Goal: Information Seeking & Learning: Find specific fact

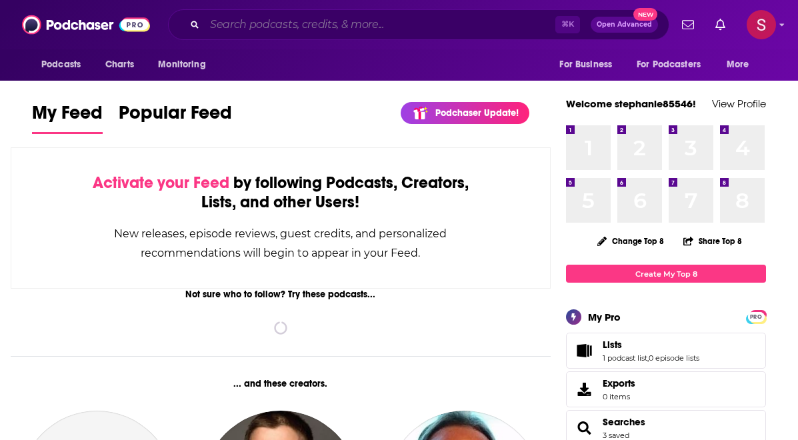
click at [269, 25] on input "Search podcasts, credits, & more..." at bounding box center [380, 24] width 351 height 21
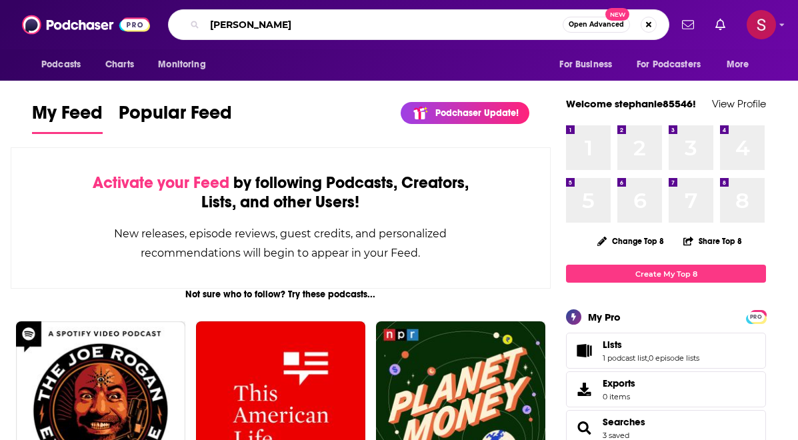
type input "[PERSON_NAME]"
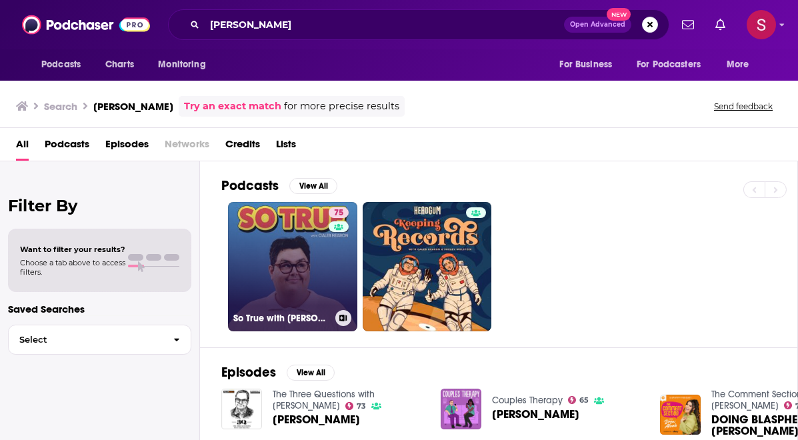
click at [283, 258] on link "75 So True with Caleb Hearon" at bounding box center [292, 266] width 129 height 129
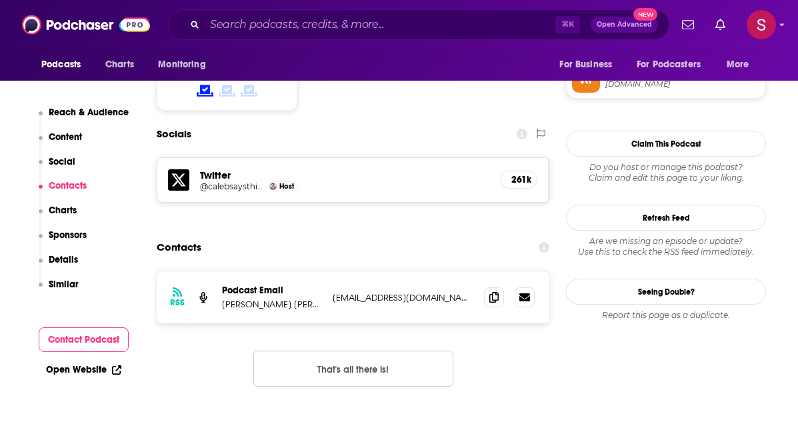
scroll to position [1114, 0]
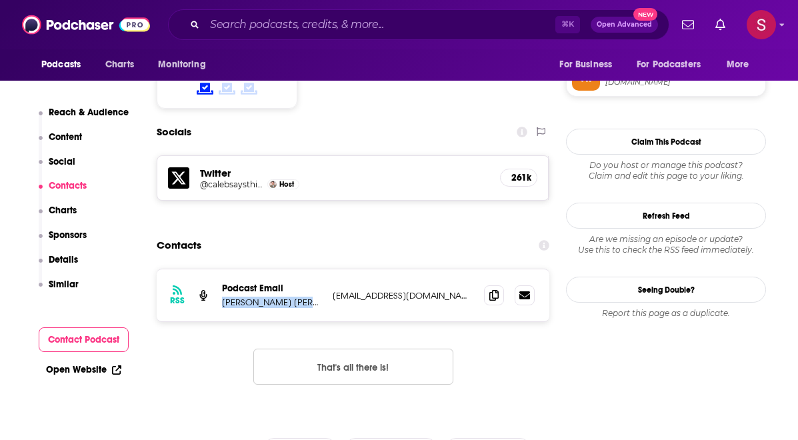
drag, startPoint x: 312, startPoint y: 259, endPoint x: 223, endPoint y: 256, distance: 88.7
click at [223, 297] on p "Madison Prewett Troutt" at bounding box center [272, 302] width 100 height 11
copy p "Madison Prewett Troutt"
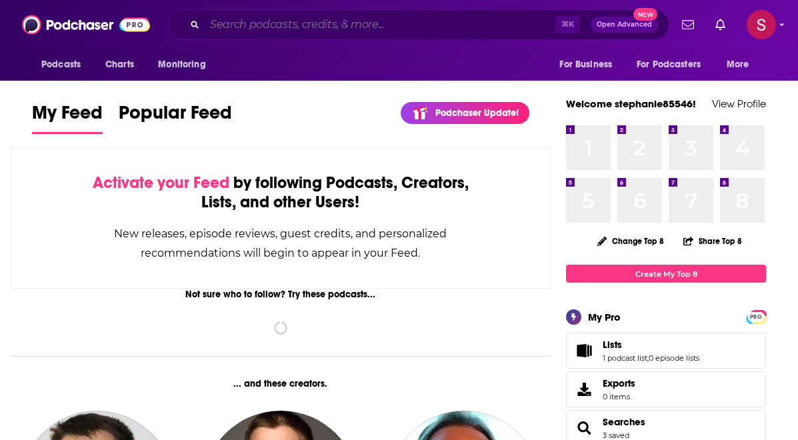
click at [299, 23] on input "Search podcasts, credits, & more..." at bounding box center [380, 24] width 351 height 21
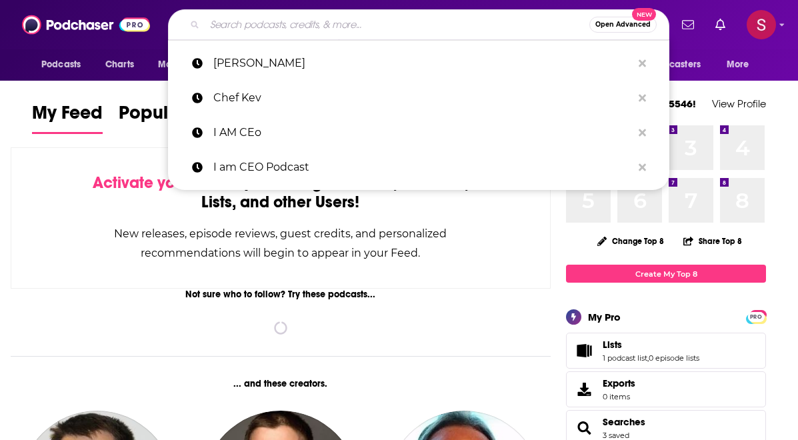
paste input "I've Had It podcast"
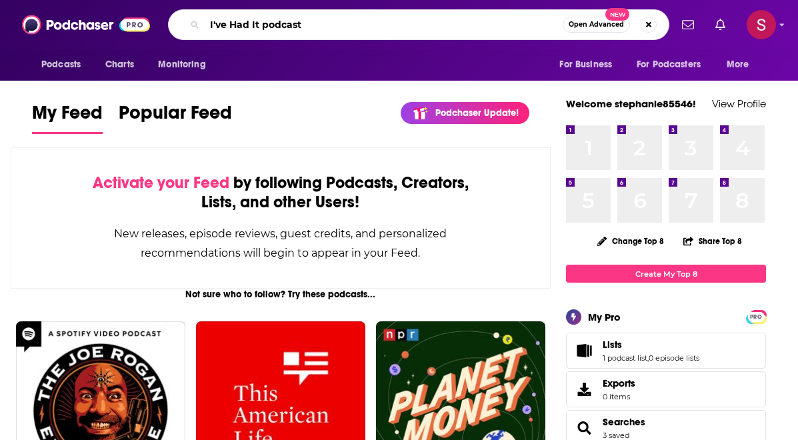
type input "I've Had It podcast"
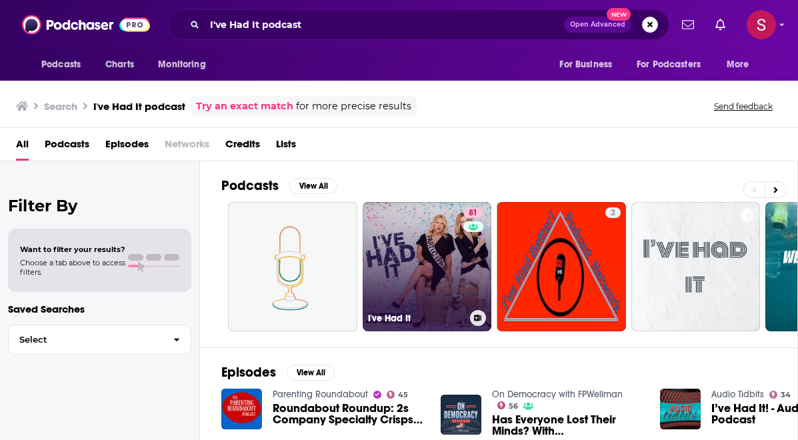
click at [415, 257] on link "81 I've Had It" at bounding box center [427, 266] width 129 height 129
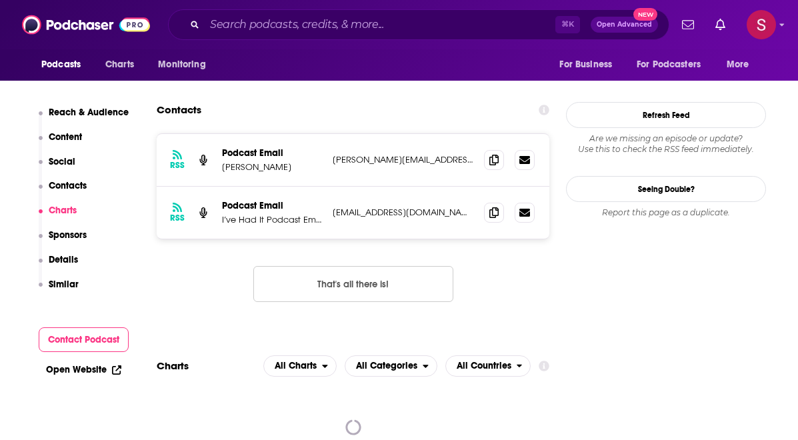
scroll to position [1153, 0]
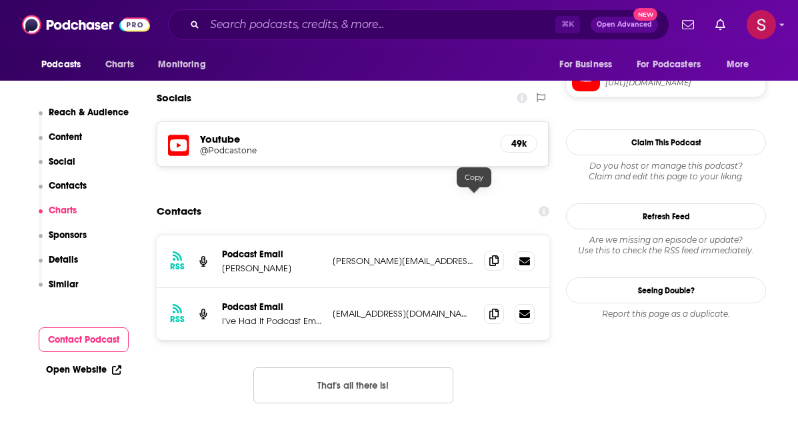
click at [484, 251] on span at bounding box center [494, 261] width 20 height 20
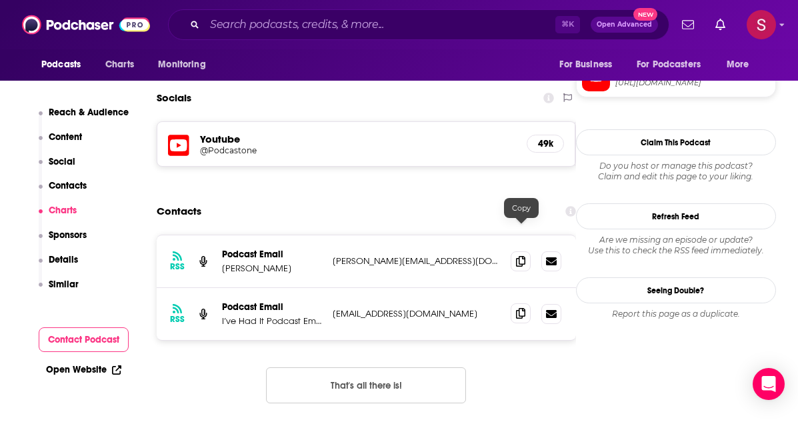
click at [522, 308] on icon at bounding box center [520, 313] width 9 height 11
